Goal: Find specific page/section: Find specific page/section

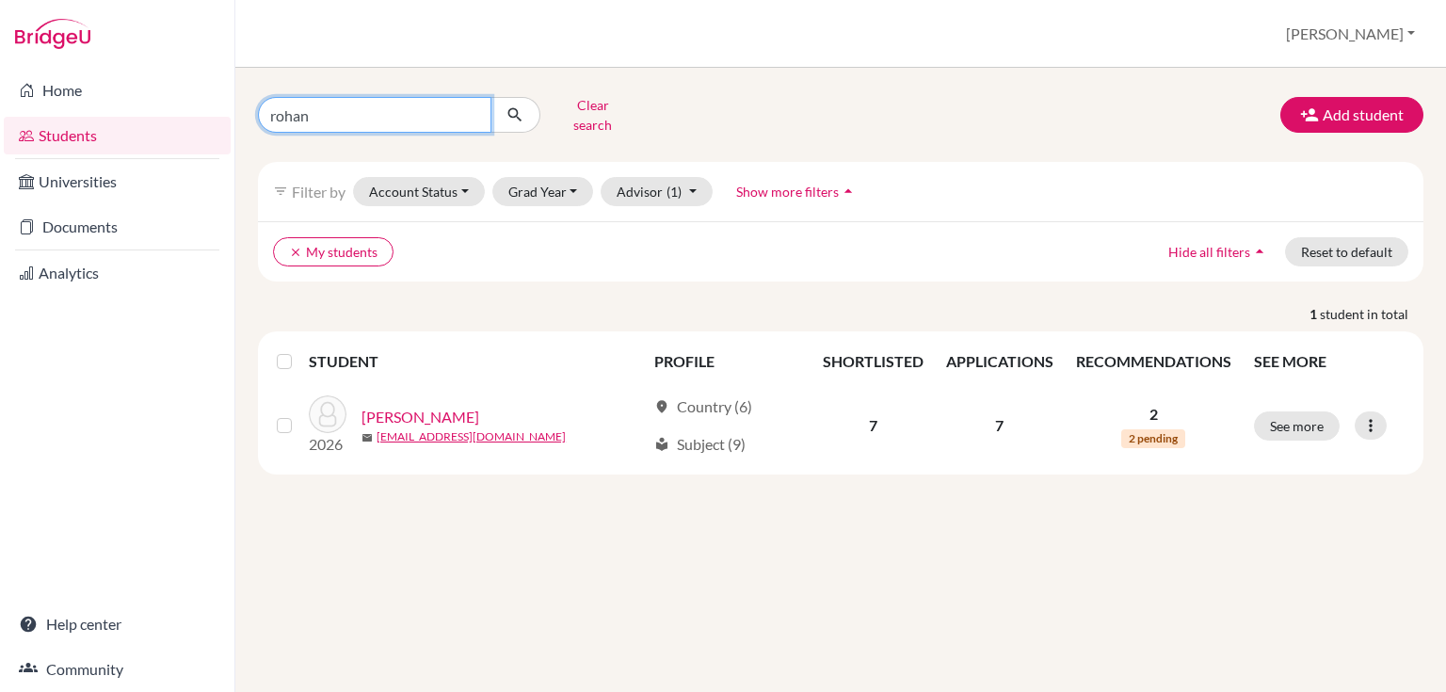
drag, startPoint x: 313, startPoint y: 105, endPoint x: 241, endPoint y: 108, distance: 71.6
click at [241, 108] on div "[PERSON_NAME] search Add student filter_list Filter by Account Status Active ac…" at bounding box center [840, 380] width 1211 height 624
type input "[PERSON_NAME]"
click button "submit" at bounding box center [516, 115] width 50 height 36
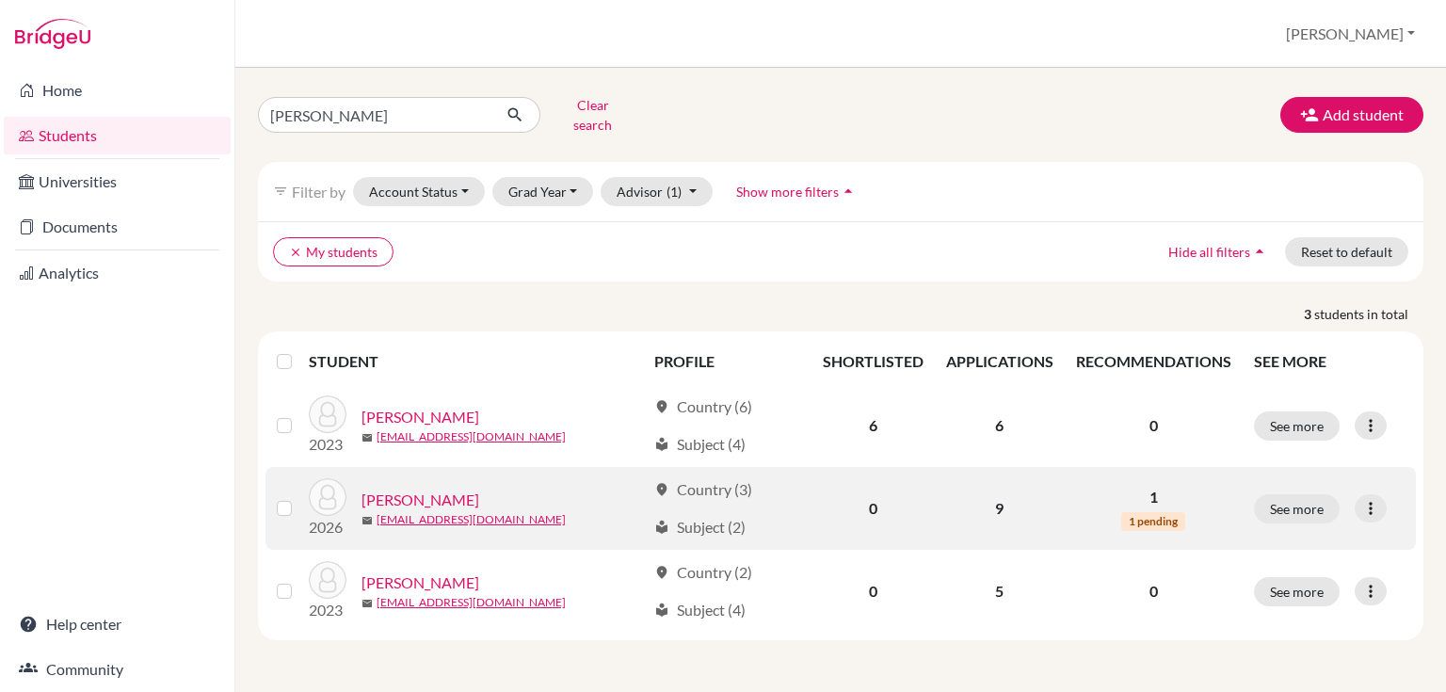
click at [416, 489] on link "[PERSON_NAME]" at bounding box center [421, 500] width 118 height 23
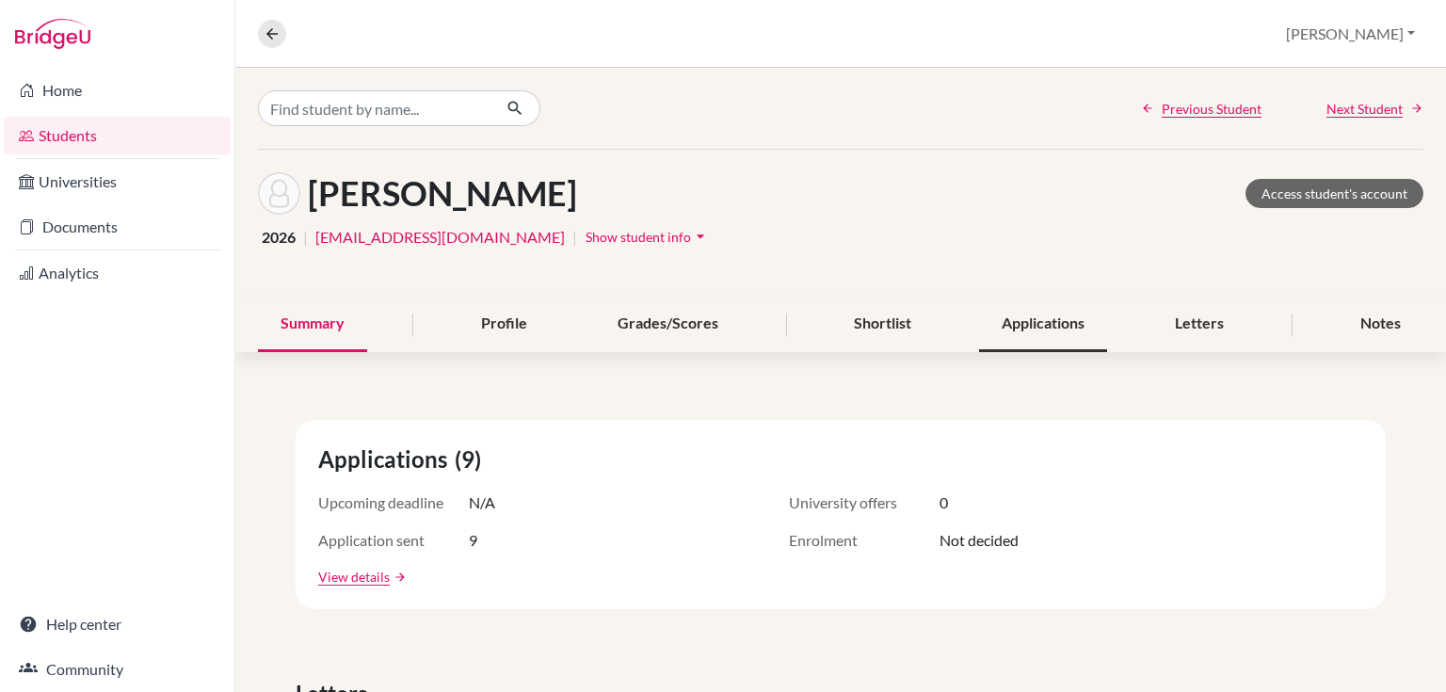
click at [1040, 324] on div "Applications" at bounding box center [1043, 325] width 128 height 56
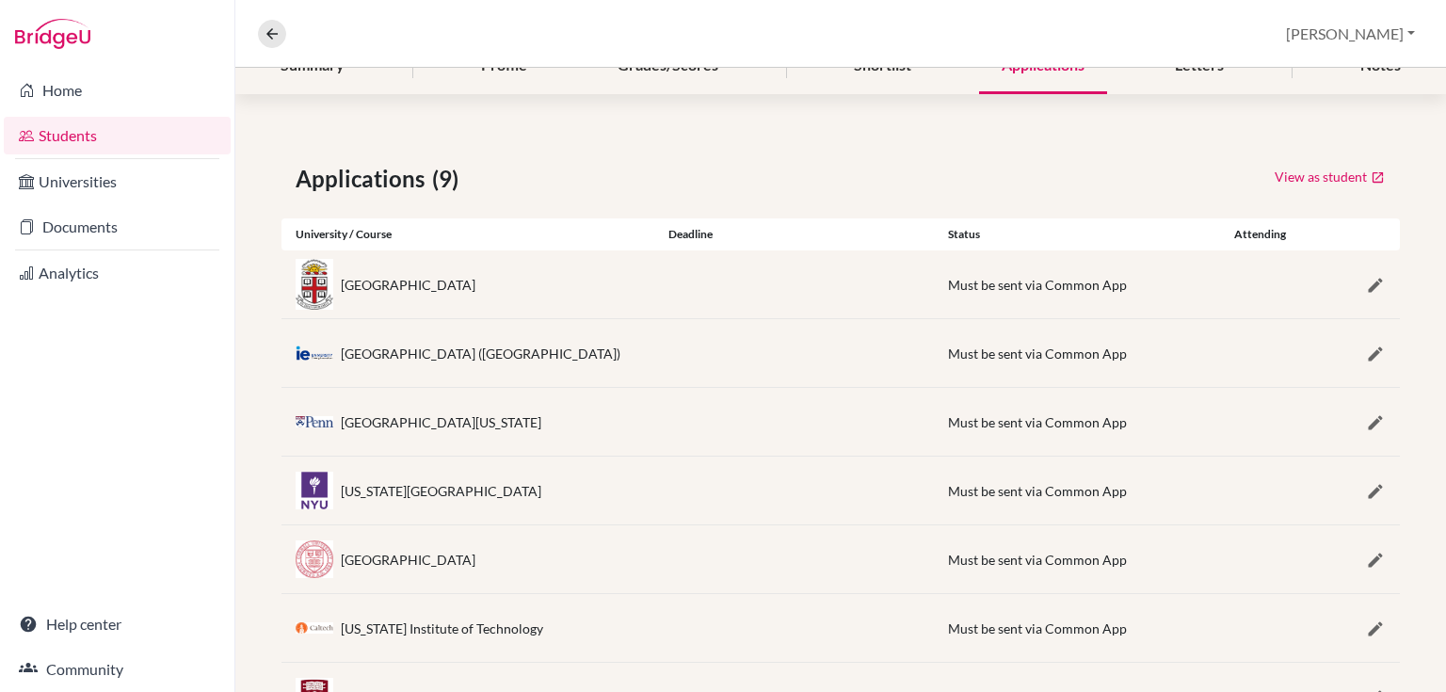
scroll to position [25, 0]
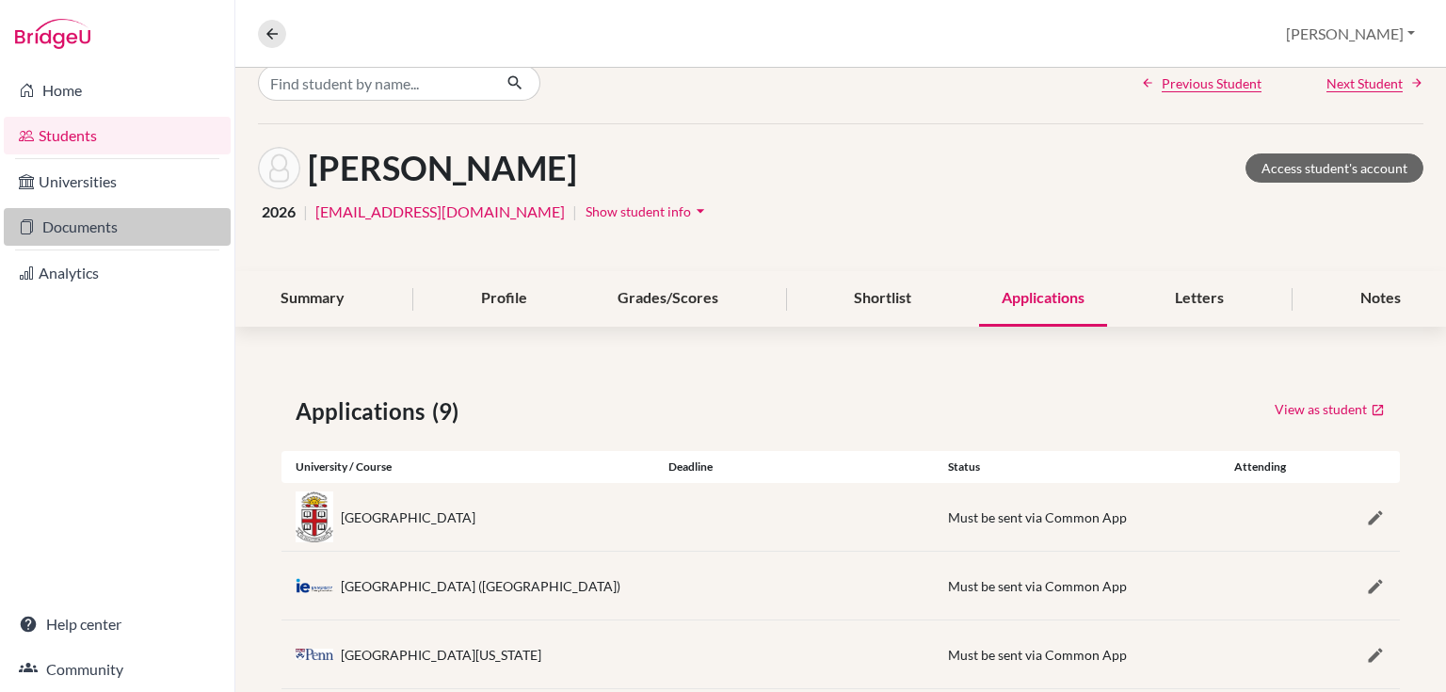
click at [65, 224] on link "Documents" at bounding box center [117, 227] width 227 height 38
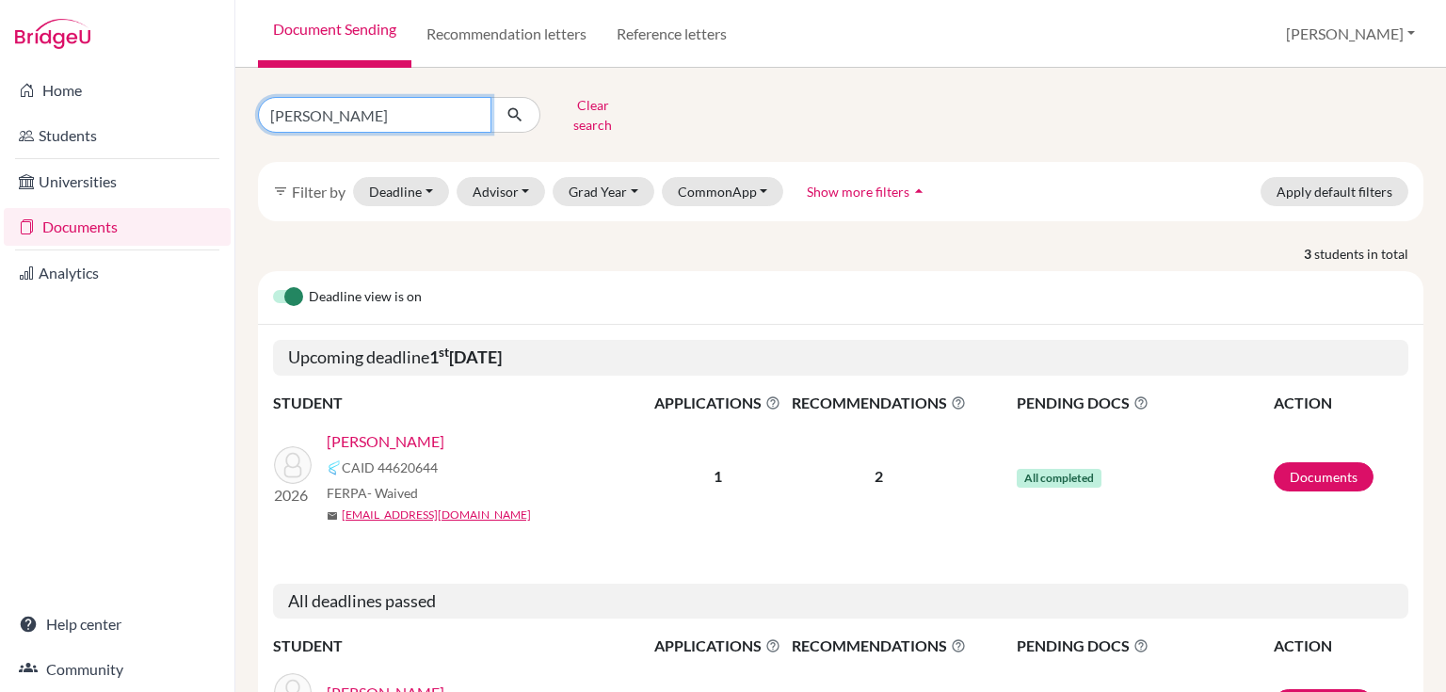
drag, startPoint x: 345, startPoint y: 116, endPoint x: 52, endPoint y: 68, distance: 296.8
click at [57, 73] on div "Home Students Universities Documents Analytics Help center Community Document S…" at bounding box center [723, 346] width 1446 height 692
type input "[PERSON_NAME]"
click at [516, 105] on icon "submit" at bounding box center [515, 114] width 19 height 19
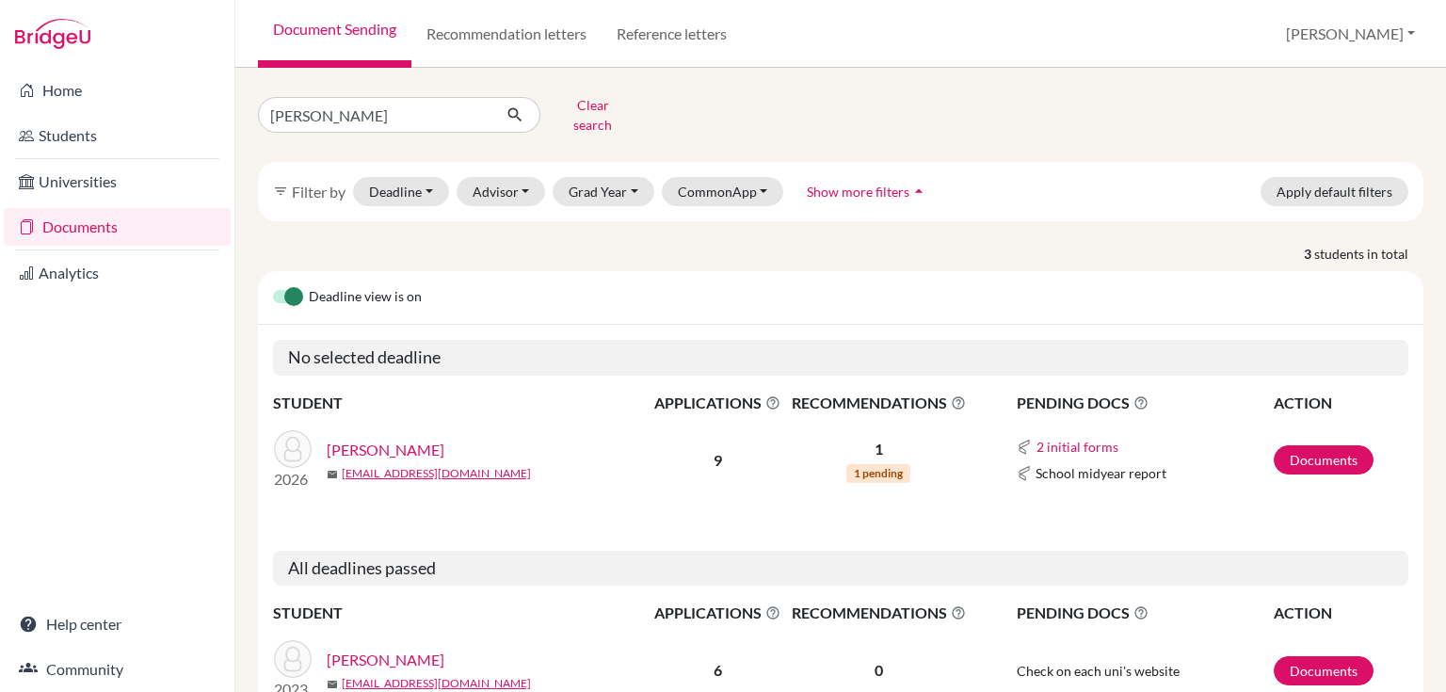
click at [351, 439] on link "[PERSON_NAME]" at bounding box center [386, 450] width 118 height 23
